Goal: Transaction & Acquisition: Purchase product/service

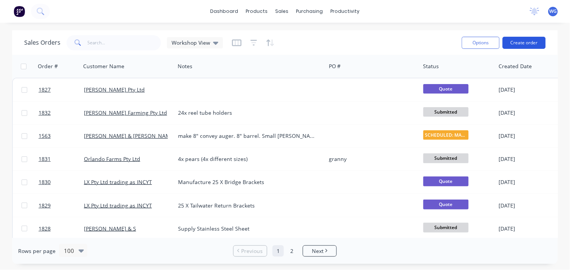
click at [528, 40] on button "Create order" at bounding box center [524, 43] width 43 height 12
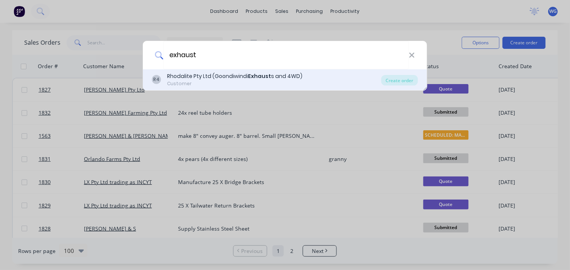
type input "exhaust"
click at [216, 76] on div "Rhodalite Pty Ltd (Goondiwindi Exhaust s and 4WD)" at bounding box center [234, 76] width 135 height 8
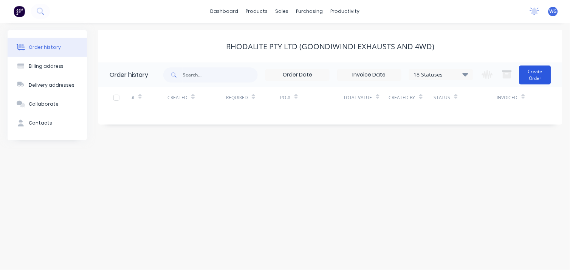
click at [541, 78] on button "Create Order" at bounding box center [535, 74] width 32 height 19
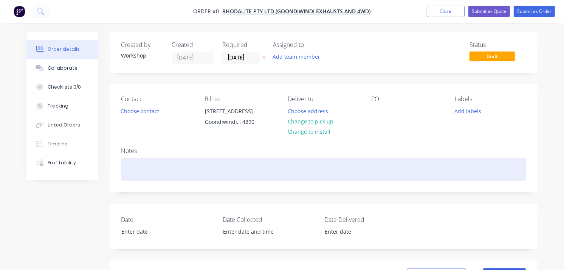
click at [137, 167] on div at bounding box center [323, 169] width 405 height 23
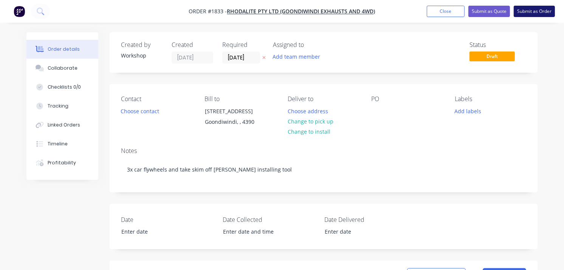
click at [535, 9] on button "Submit as Order" at bounding box center [534, 11] width 41 height 11
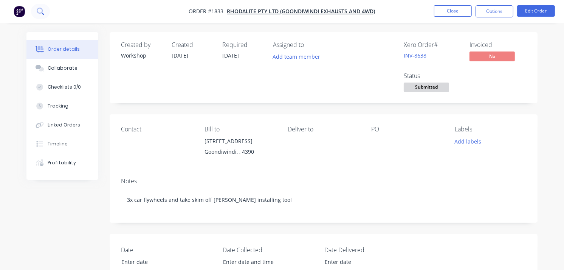
click at [44, 13] on button at bounding box center [40, 11] width 19 height 15
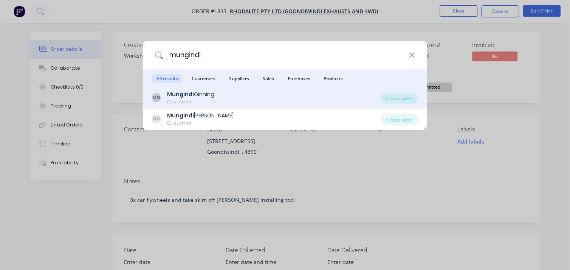
type input "mungindi"
click at [197, 95] on div "Mungindi Ginning" at bounding box center [190, 94] width 47 height 8
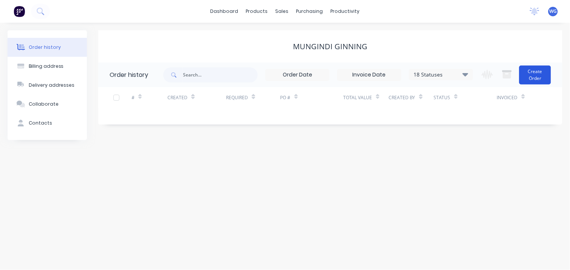
click at [535, 78] on button "Create Order" at bounding box center [535, 74] width 32 height 19
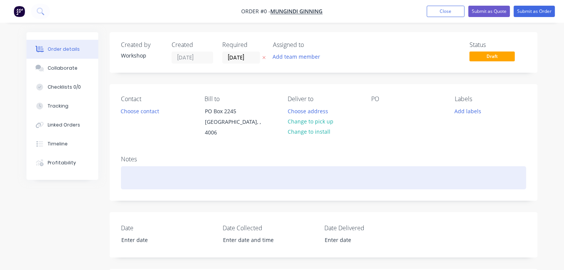
click at [148, 173] on div at bounding box center [323, 177] width 405 height 23
click at [162, 177] on div "machine shaft - ASAP" at bounding box center [323, 177] width 405 height 23
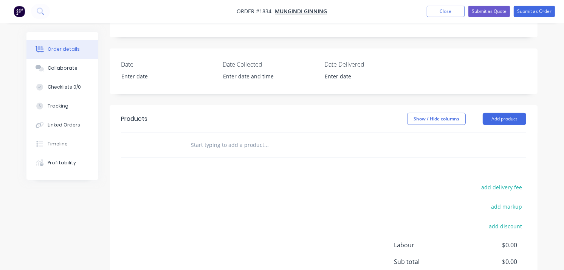
scroll to position [168, 0]
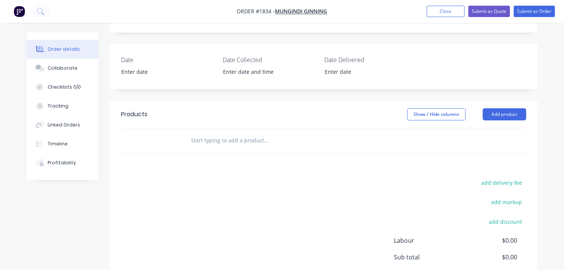
click at [188, 140] on div at bounding box center [297, 140] width 227 height 15
click at [200, 140] on input "text" at bounding box center [266, 140] width 151 height 15
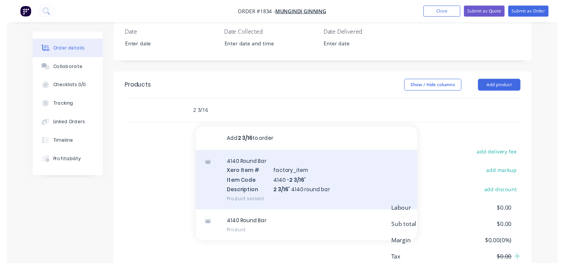
scroll to position [210, 0]
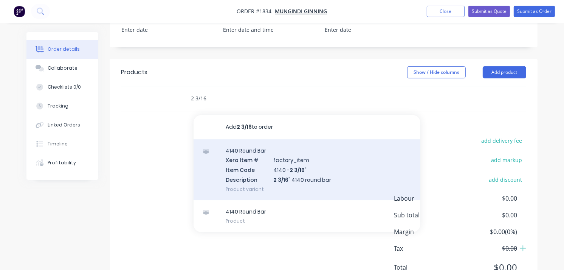
type input "2 3/16"
click at [299, 160] on div "4140 Round Bar Xero Item # factory_item Item Code 4140 - 2 3/16 " Description 2…" at bounding box center [307, 169] width 227 height 61
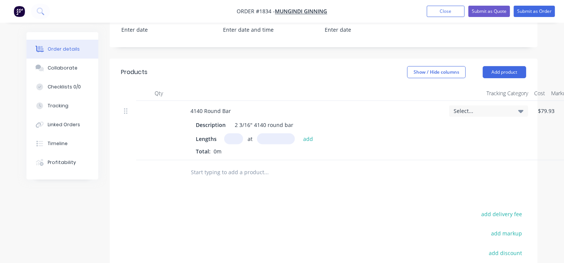
click at [225, 138] on input "text" at bounding box center [233, 138] width 19 height 11
type input "1"
click at [267, 141] on input "text" at bounding box center [276, 138] width 38 height 11
type input "1020mm"
click at [306, 138] on button "add" at bounding box center [308, 138] width 18 height 10
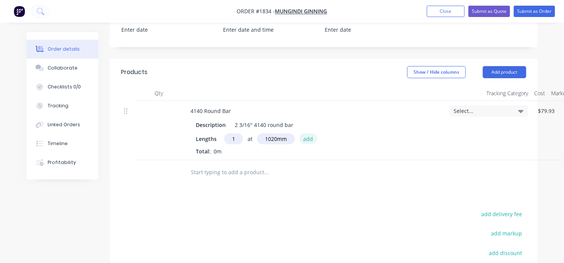
type input "$237.08"
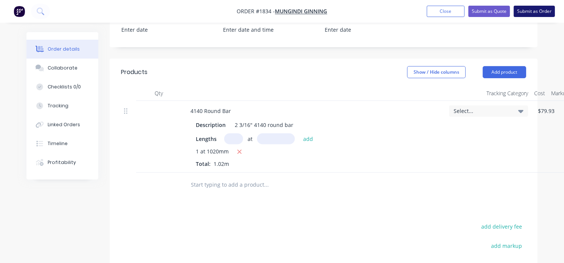
click at [527, 9] on button "Submit as Order" at bounding box center [534, 11] width 41 height 11
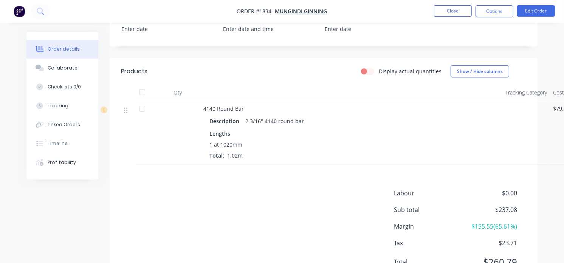
scroll to position [252, 0]
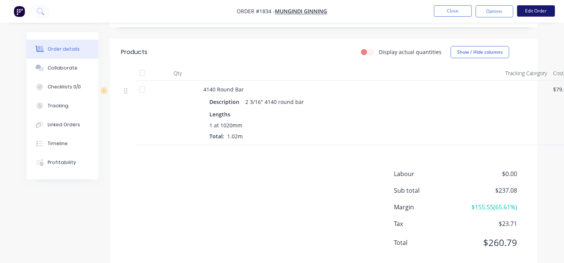
click at [534, 11] on button "Edit Order" at bounding box center [536, 10] width 38 height 11
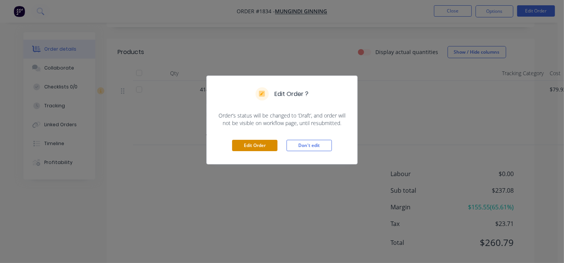
click at [262, 144] on button "Edit Order" at bounding box center [254, 145] width 45 height 11
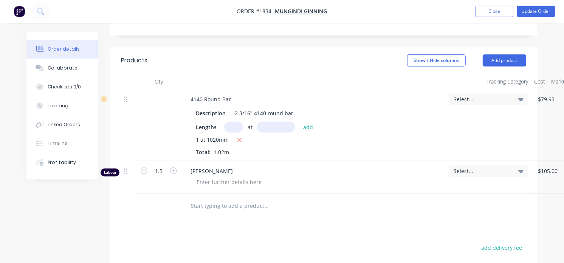
click at [216, 198] on div at bounding box center [317, 206] width 272 height 25
click at [218, 186] on div at bounding box center [229, 182] width 77 height 11
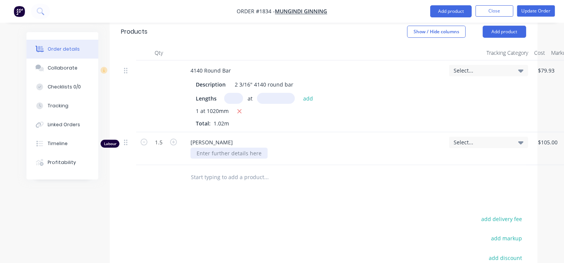
scroll to position [336, 0]
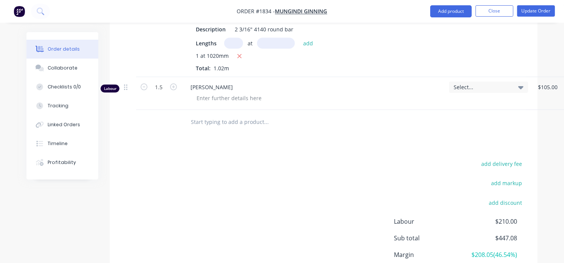
click at [233, 126] on input "text" at bounding box center [266, 122] width 151 height 15
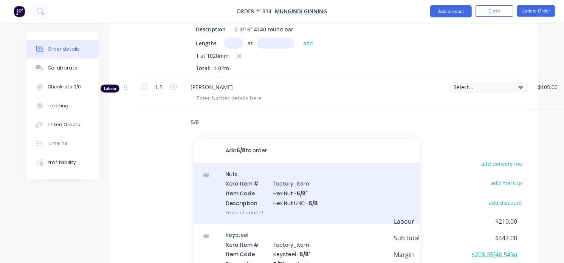
scroll to position [42, 0]
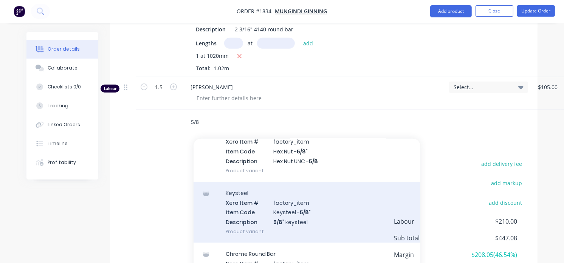
type input "5/8"
click at [288, 216] on div "Keysteel Xero Item # factory_item Item Code Keysteel - 5/8 " Description 5/8 " …" at bounding box center [307, 212] width 227 height 61
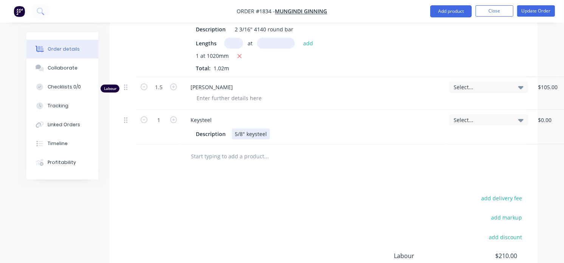
click at [268, 135] on div "5/8" keysteel" at bounding box center [251, 134] width 38 height 11
click at [243, 157] on input "text" at bounding box center [266, 156] width 151 height 15
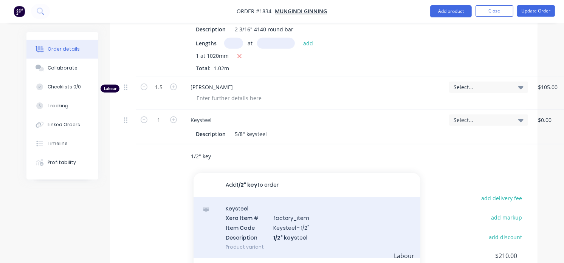
type input "1/2" key"
click at [275, 231] on div "Keysteel Xero Item # factory_item Item Code Keysteel - 1/2" Description 1/2" ke…" at bounding box center [307, 227] width 227 height 61
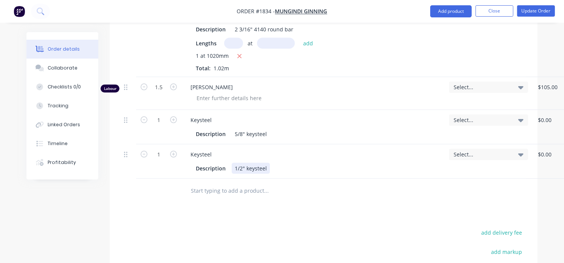
click at [279, 169] on div "Description 1/2" keysteel" at bounding box center [312, 168] width 239 height 11
click at [281, 166] on div "Description 1/2" keysteel" at bounding box center [312, 168] width 239 height 11
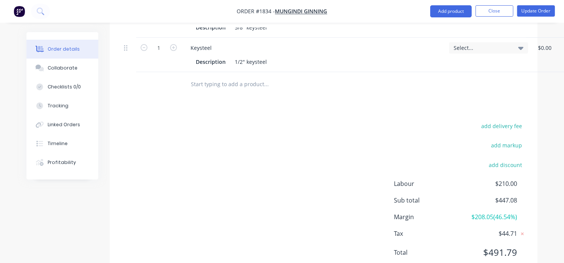
scroll to position [386, 0]
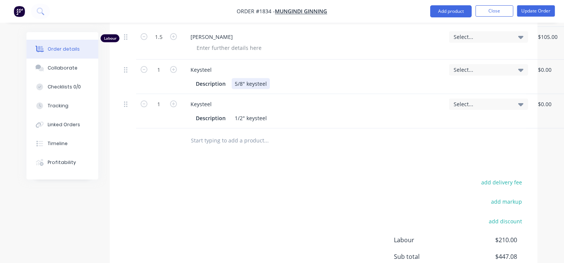
click at [275, 85] on div "Description 5/8" keysteel" at bounding box center [312, 83] width 239 height 11
click at [273, 116] on div "Description 1/2" keysteel" at bounding box center [312, 118] width 239 height 11
click at [533, 14] on button "Update Order" at bounding box center [536, 10] width 38 height 11
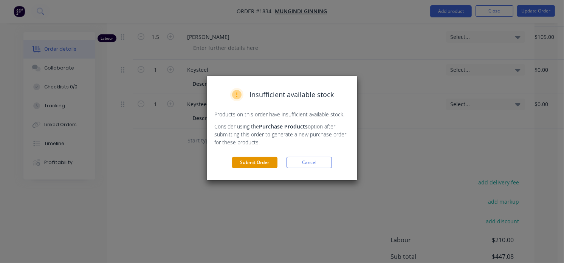
click at [261, 164] on button "Submit Order" at bounding box center [254, 162] width 45 height 11
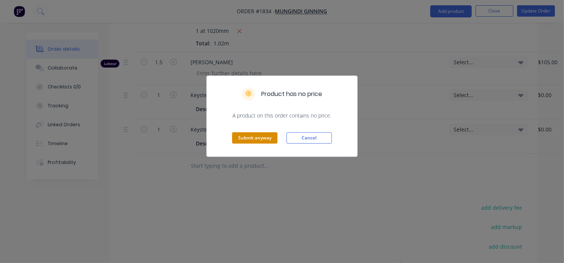
click at [257, 139] on button "Submit anyway" at bounding box center [254, 137] width 45 height 11
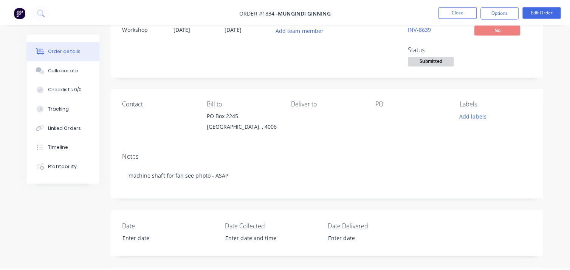
scroll to position [0, 0]
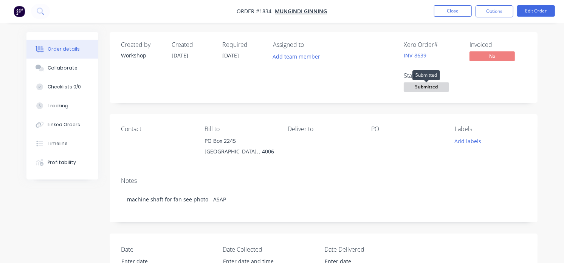
click at [439, 85] on span "Submitted" at bounding box center [426, 86] width 45 height 9
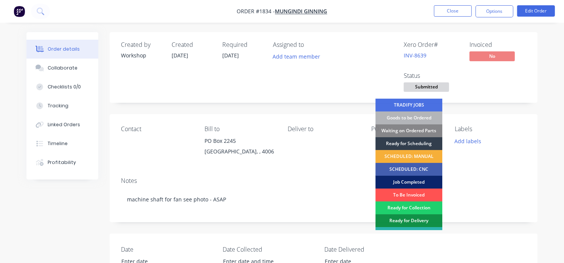
click at [415, 182] on div "Job Completed" at bounding box center [408, 182] width 67 height 13
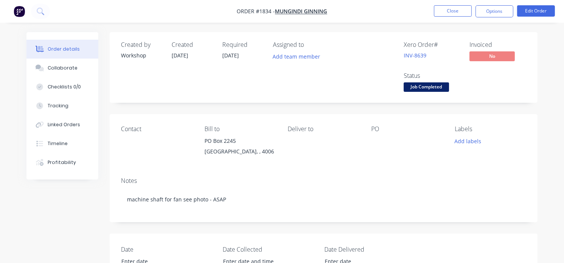
click at [20, 14] on img "button" at bounding box center [19, 11] width 11 height 11
